Goal: Task Accomplishment & Management: Use online tool/utility

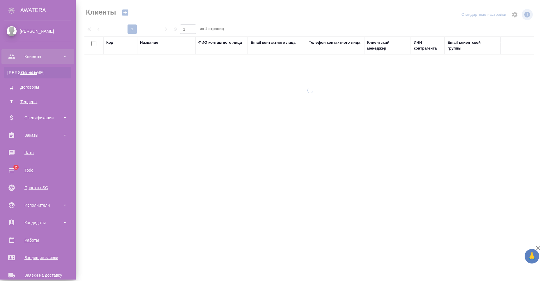
select select "RU"
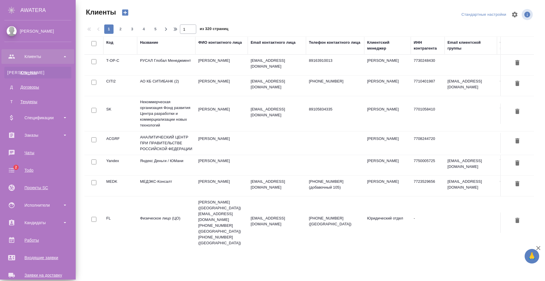
scroll to position [99, 0]
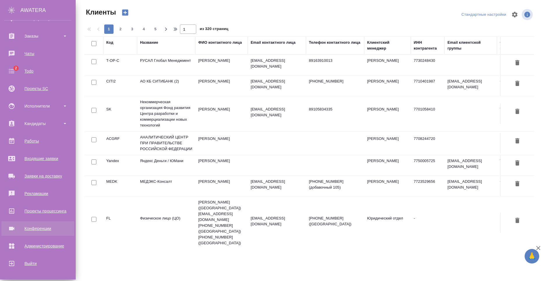
click at [43, 226] on div "Конференции" at bounding box center [37, 228] width 67 height 9
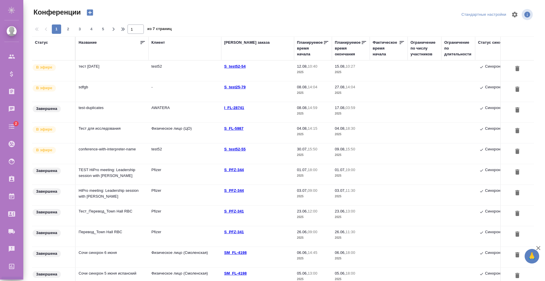
type input "[PERSON_NAME]"
click at [113, 73] on td "тест [DATE]" at bounding box center [112, 71] width 73 height 20
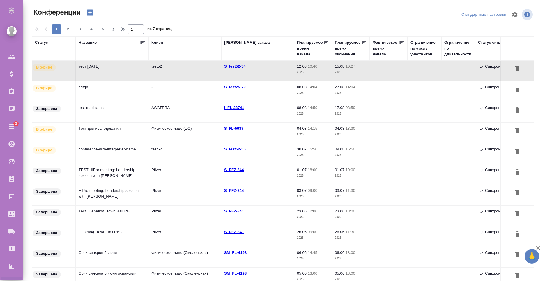
click at [135, 68] on td "тест [DATE]" at bounding box center [112, 71] width 73 height 20
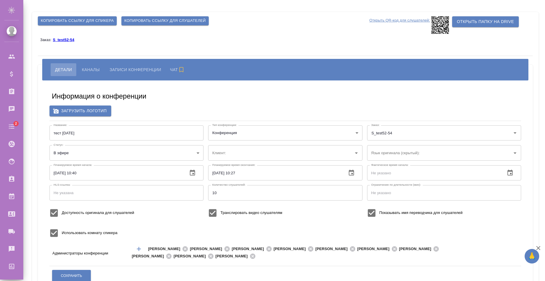
type input "test52"
click at [175, 87] on div "Информация о конференции Загрузить логотип Название: тест [DATE] Название: Тип …" at bounding box center [285, 219] width 483 height 268
click at [101, 66] on button "Каналы" at bounding box center [90, 69] width 26 height 13
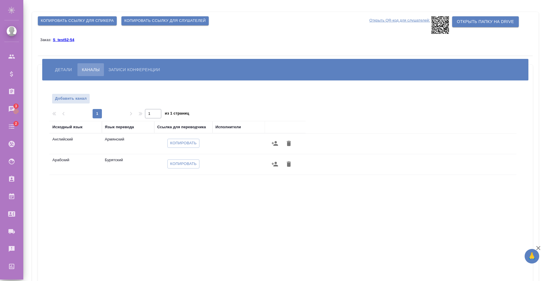
click at [65, 67] on span "Детали" at bounding box center [63, 69] width 17 height 7
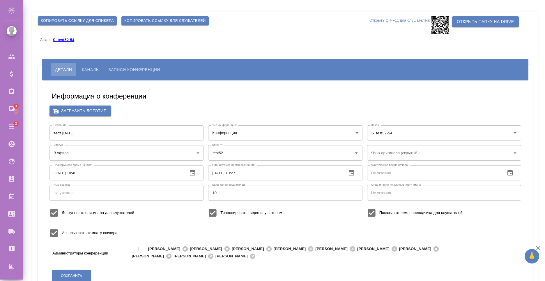
click at [90, 22] on span "Копировать ссылку для спикера" at bounding box center [77, 20] width 73 height 7
click at [155, 19] on span "Копировать ссылку для слушателей" at bounding box center [164, 20] width 81 height 7
